Goal: Check status: Check status

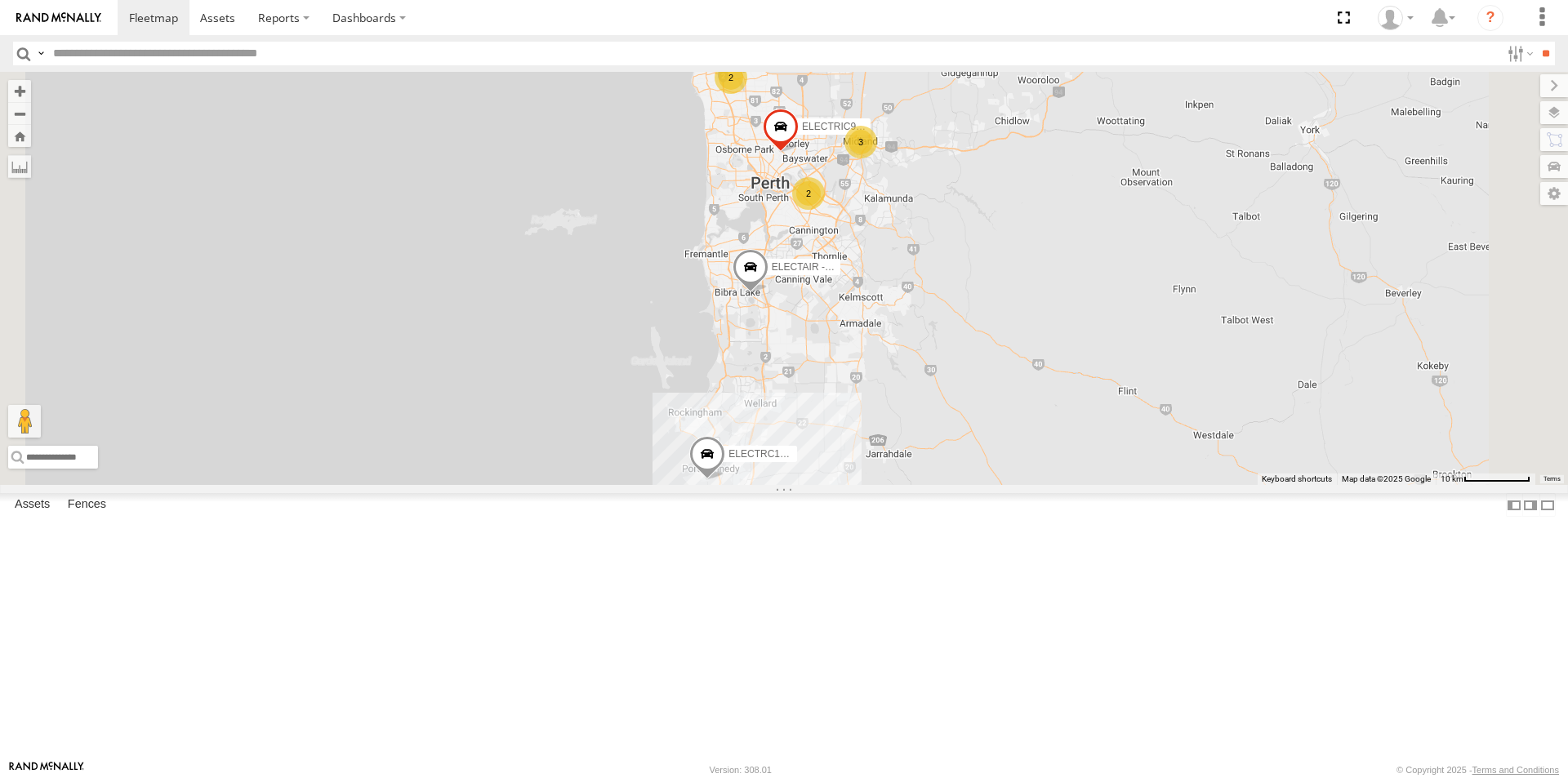
click at [0, 0] on div "ELECTAIR - Riaan" at bounding box center [0, 0] width 0 height 0
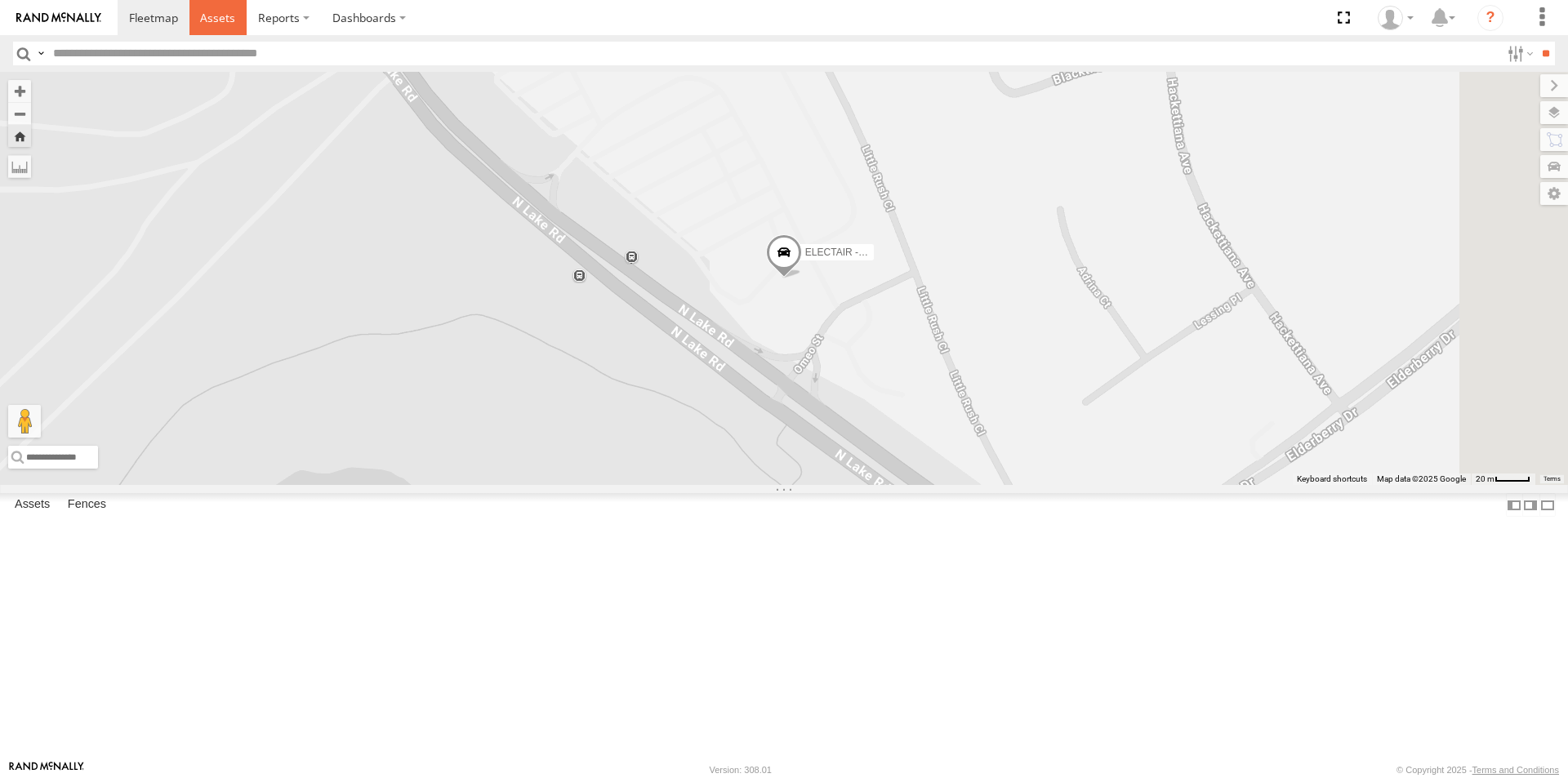
click at [219, 20] on span at bounding box center [218, 18] width 35 height 16
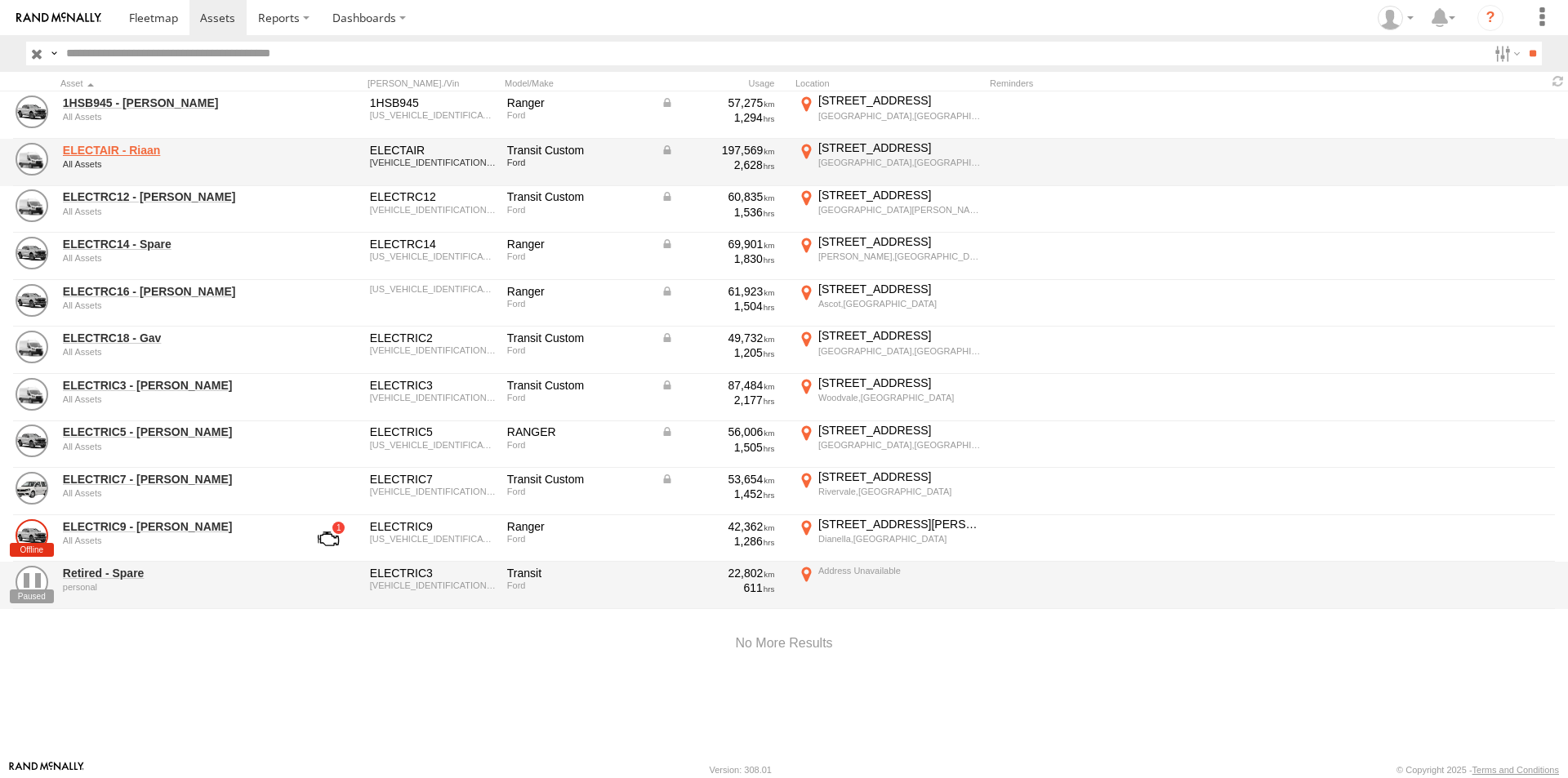
click at [90, 151] on link "ELECTAIR - Riaan" at bounding box center [174, 150] width 224 height 15
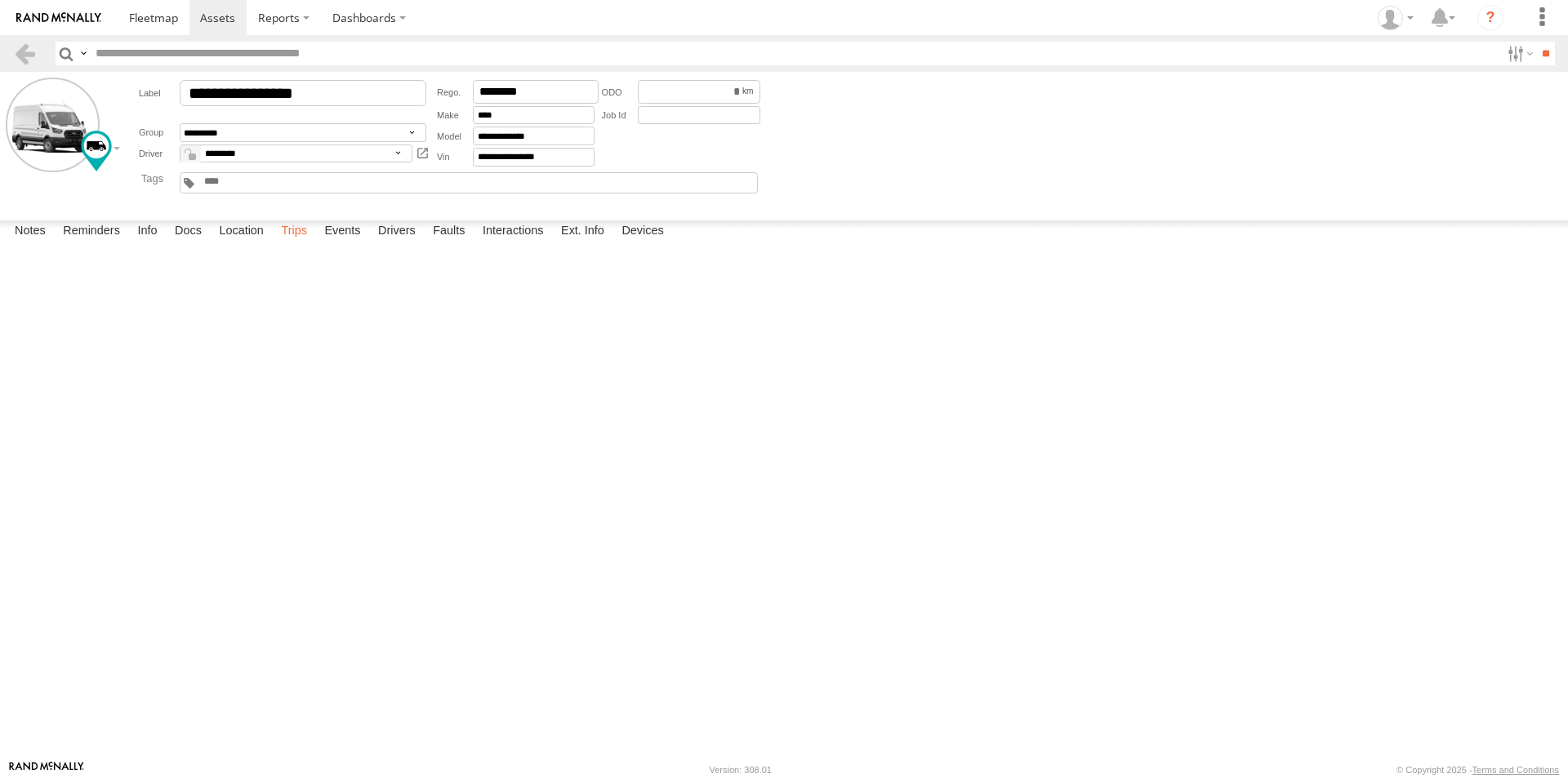
click at [289, 243] on label "Trips" at bounding box center [294, 232] width 43 height 23
click at [347, 243] on label "Events" at bounding box center [342, 232] width 52 height 23
click at [205, 17] on span at bounding box center [218, 18] width 35 height 16
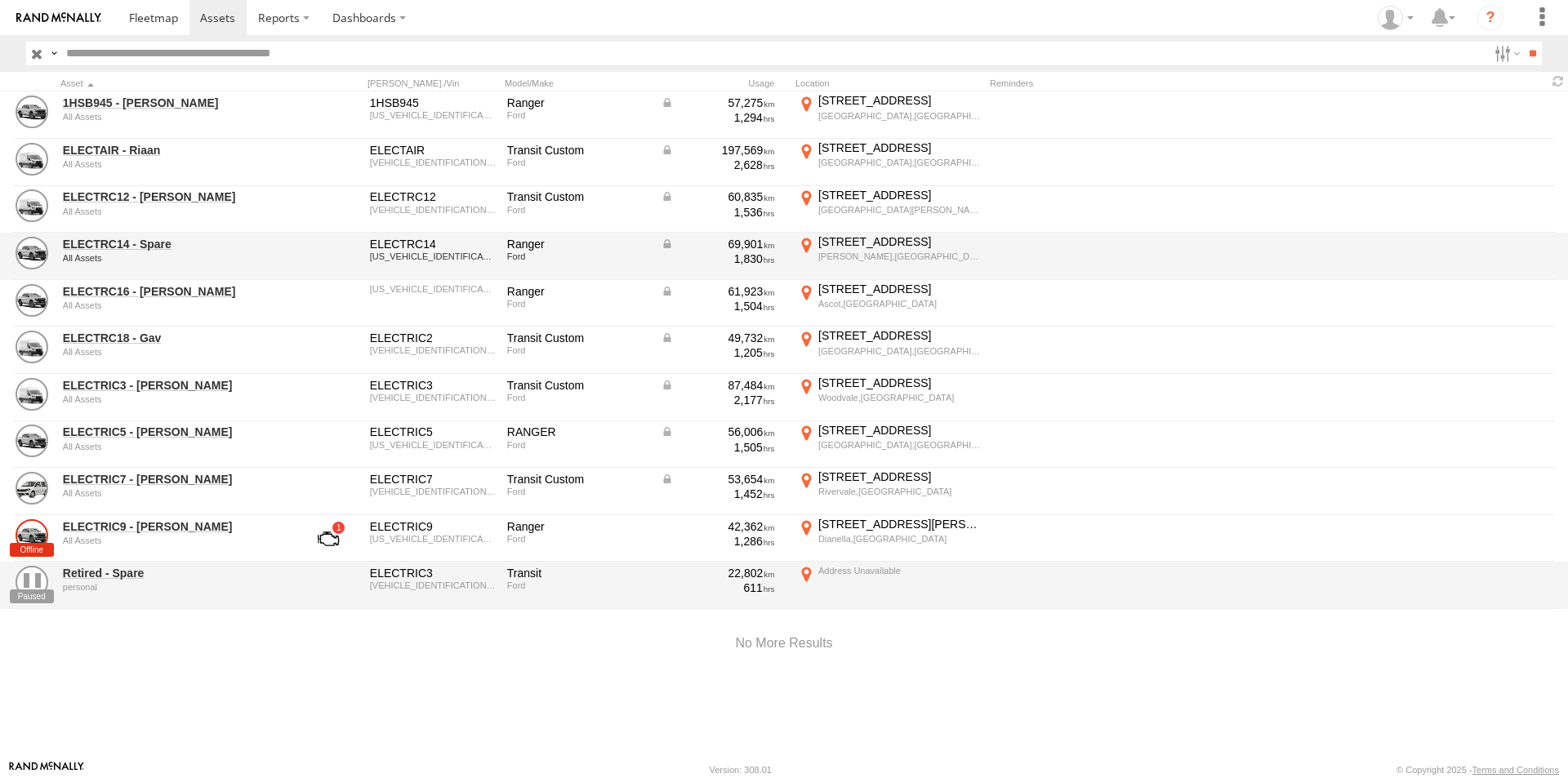
click at [144, 253] on div "All Assets" at bounding box center [174, 258] width 224 height 10
click at [144, 247] on link "ELECTRC14 - Spare" at bounding box center [174, 244] width 224 height 15
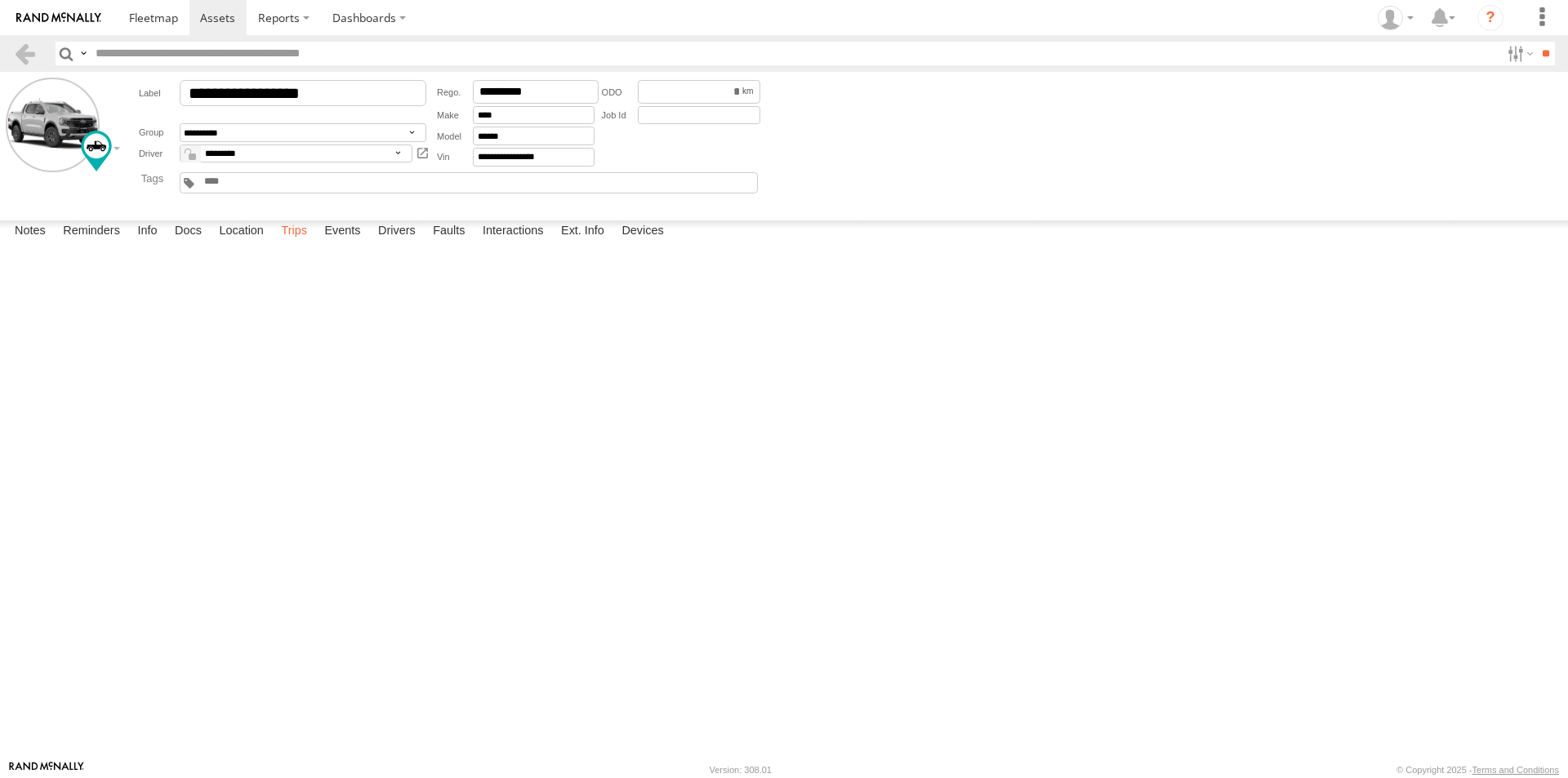
click at [295, 243] on label "Trips" at bounding box center [294, 232] width 43 height 23
click at [339, 243] on label "Events" at bounding box center [342, 232] width 52 height 23
